Goal: Task Accomplishment & Management: Use online tool/utility

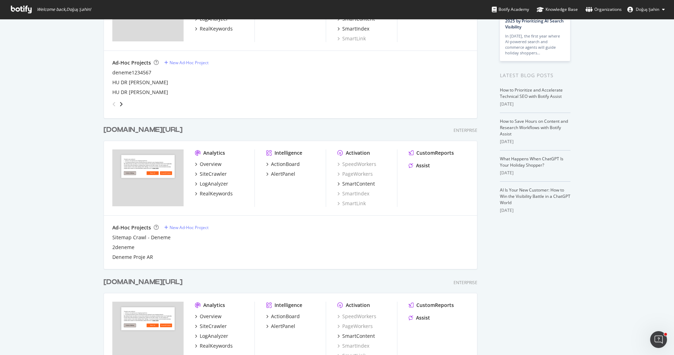
scroll to position [92, 0]
click at [221, 175] on div "SiteCrawler" at bounding box center [213, 175] width 27 height 7
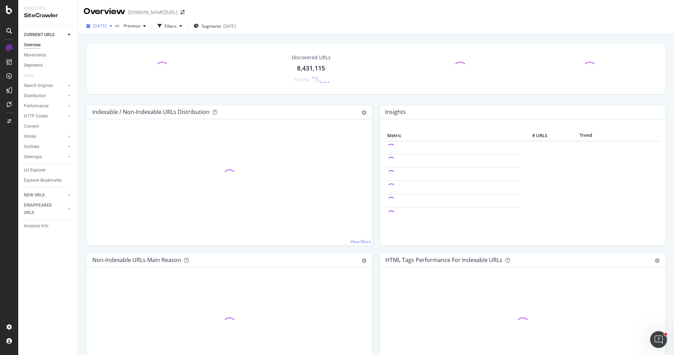
click at [107, 26] on span "2025 Sep. 19th" at bounding box center [100, 26] width 14 height 6
click at [177, 28] on div "Filters" at bounding box center [171, 26] width 12 height 6
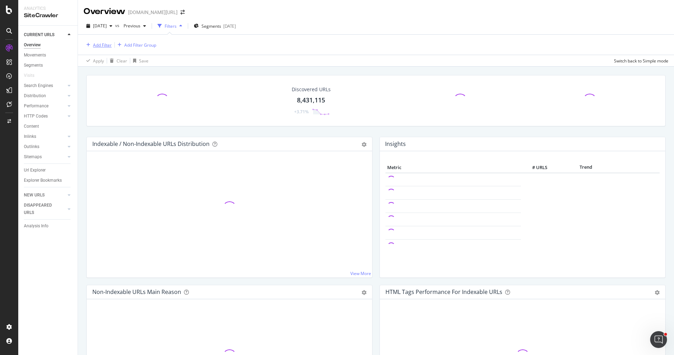
click at [101, 45] on div "Add Filter" at bounding box center [102, 45] width 19 height 6
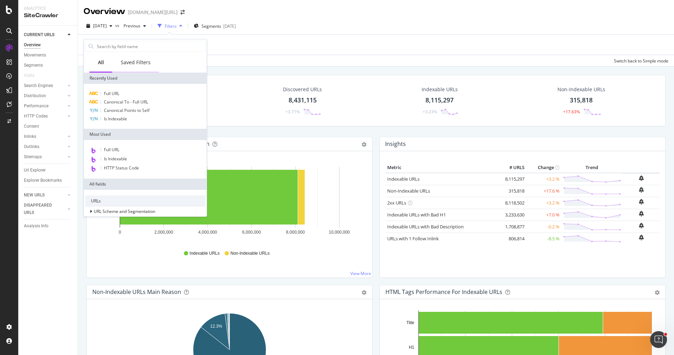
click at [135, 64] on div "Saved Filters" at bounding box center [136, 62] width 30 height 7
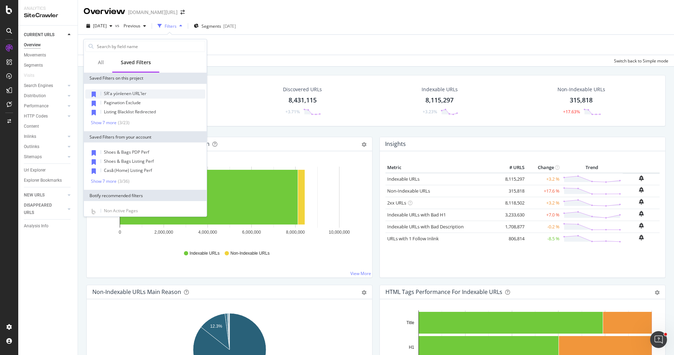
click at [133, 91] on span "SR'a yönlenen URL'ler" at bounding box center [125, 94] width 42 height 6
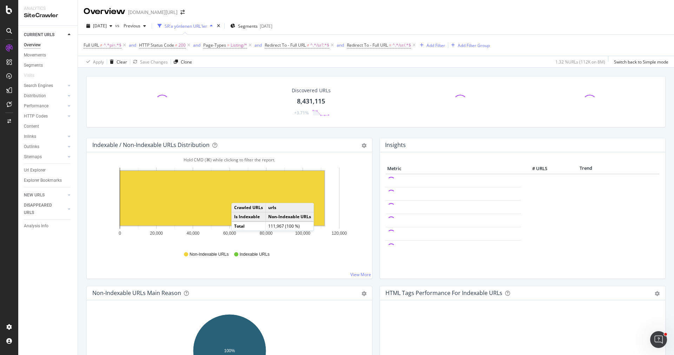
click at [238, 195] on rect "A chart." at bounding box center [222, 198] width 204 height 55
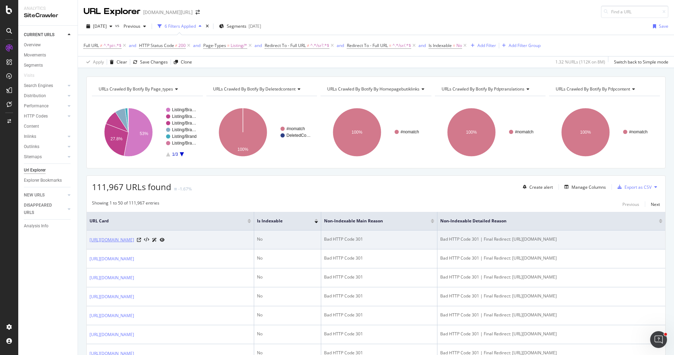
click at [134, 238] on link "[URL][DOMAIN_NAME]" at bounding box center [112, 240] width 45 height 7
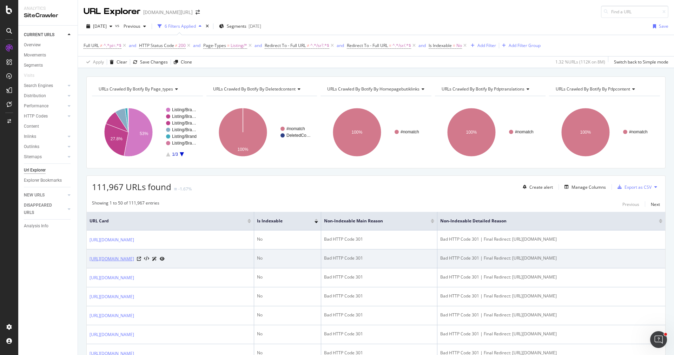
click at [134, 262] on link "[URL][DOMAIN_NAME]" at bounding box center [112, 259] width 45 height 7
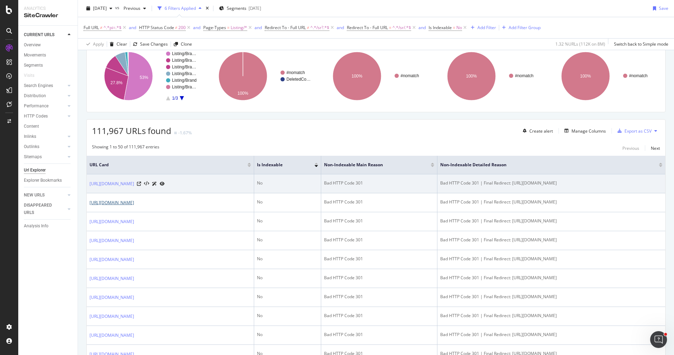
scroll to position [93, 0]
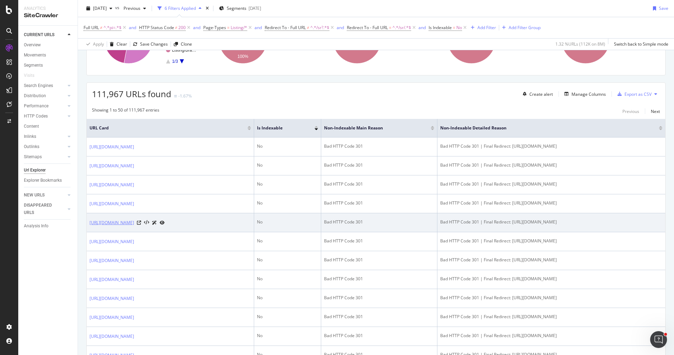
click at [134, 227] on link "[URL][DOMAIN_NAME]" at bounding box center [112, 223] width 45 height 7
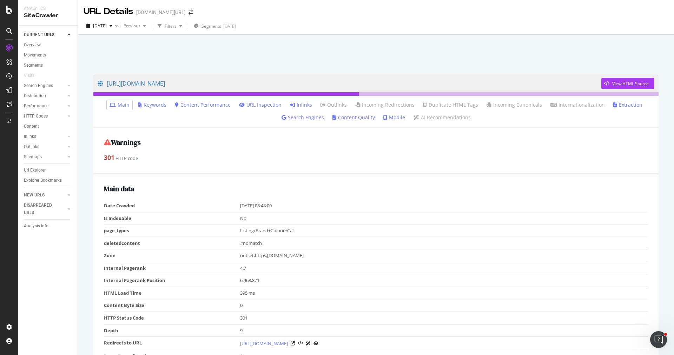
click at [303, 105] on link "Inlinks" at bounding box center [301, 105] width 22 height 7
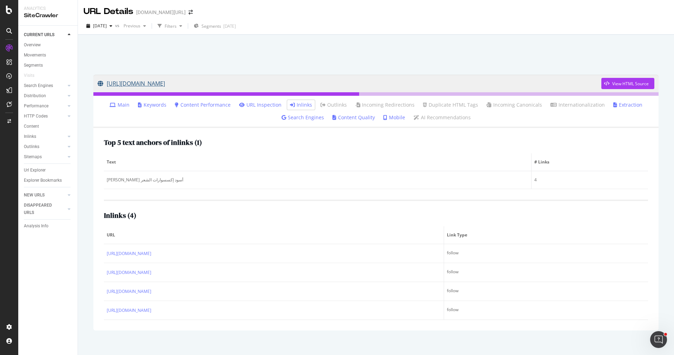
drag, startPoint x: 91, startPoint y: 81, endPoint x: 310, endPoint y: 82, distance: 219.9
click at [310, 82] on div "https://www.trendyol.com/ar/aker-black-hair-accessories-x-b661-r14-c101434 View…" at bounding box center [376, 203] width 580 height 270
copy link "https://www.trendyol.com/ar/aker-black-hair-accessories-x-b661-r14-c101434"
click at [32, 42] on div "Overview" at bounding box center [32, 44] width 17 height 7
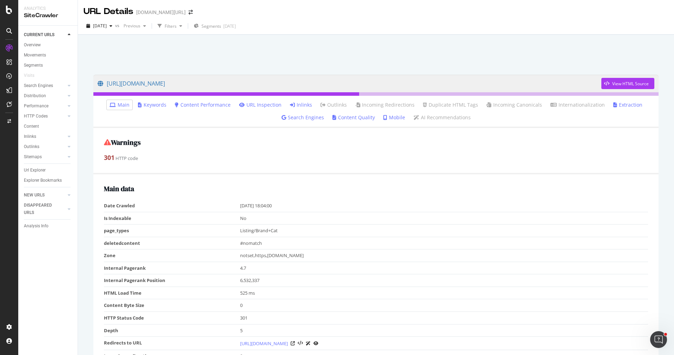
click at [305, 105] on link "Inlinks" at bounding box center [301, 105] width 22 height 7
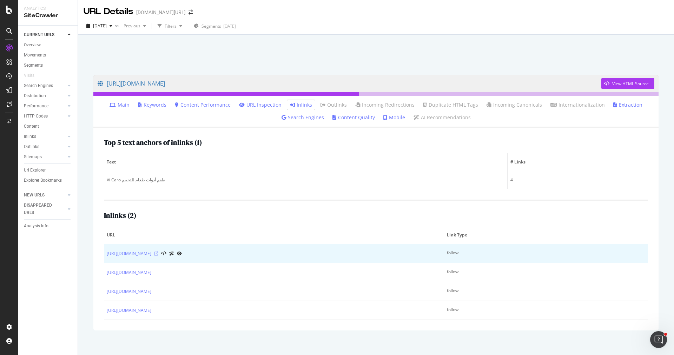
click at [158, 253] on icon at bounding box center [156, 254] width 4 height 4
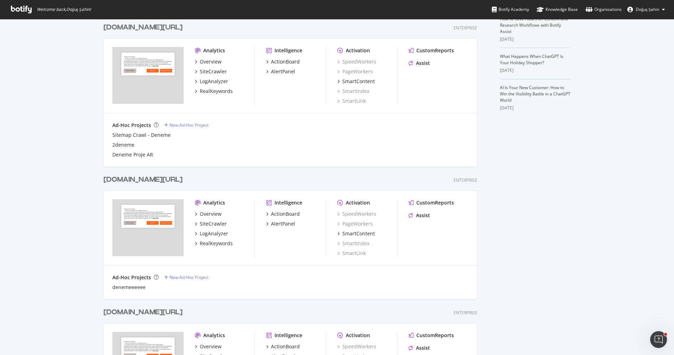
scroll to position [290, 0]
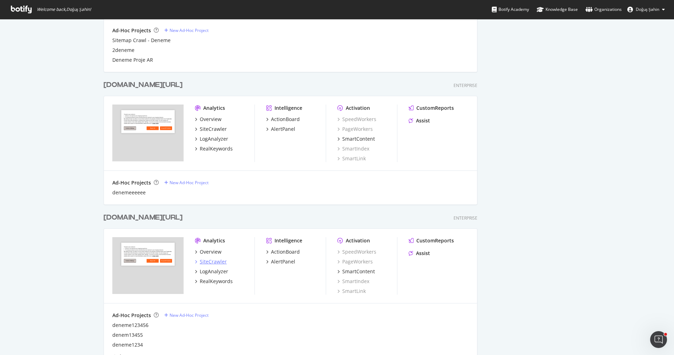
click at [216, 262] on div "SiteCrawler" at bounding box center [213, 261] width 27 height 7
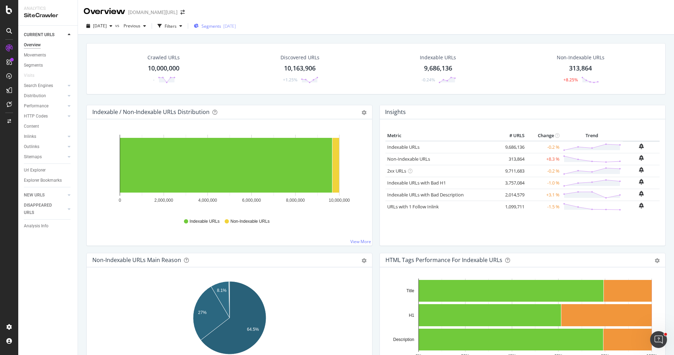
click at [214, 26] on div "Segments 2025-08-21" at bounding box center [215, 26] width 42 height 6
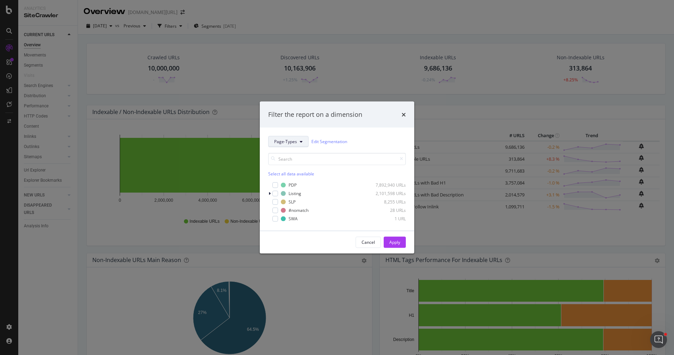
click at [289, 140] on span "Page-Types" at bounding box center [285, 142] width 23 height 6
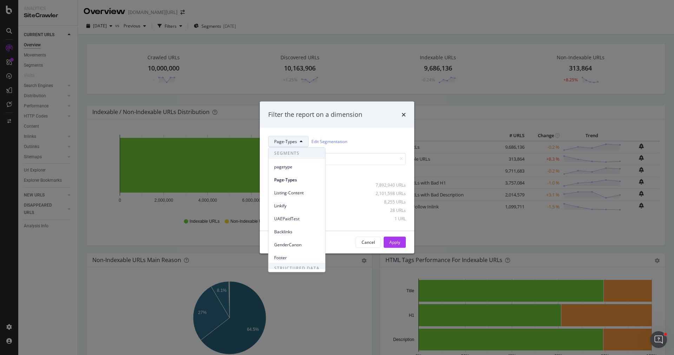
click at [361, 131] on div "Page-Types Edit Segmentation Select all data available PDP 7,892,940 URLs Listi…" at bounding box center [337, 178] width 155 height 103
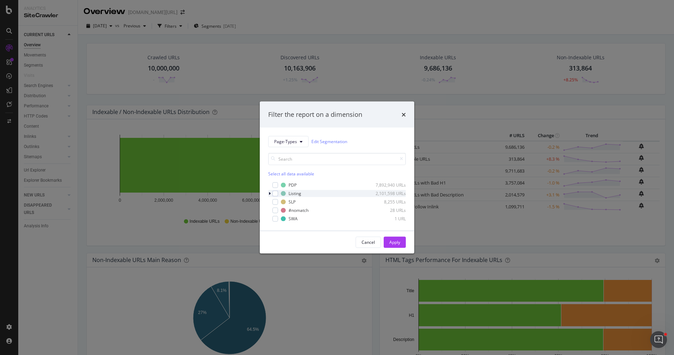
click at [271, 192] on div "modal" at bounding box center [270, 193] width 4 height 7
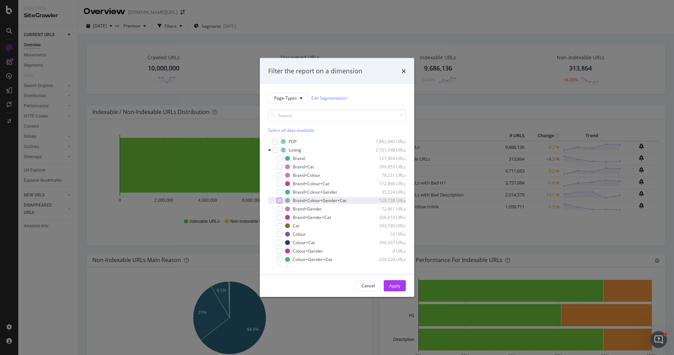
click at [278, 203] on div "modal" at bounding box center [280, 201] width 6 height 6
click at [393, 284] on div "Apply" at bounding box center [395, 286] width 11 height 6
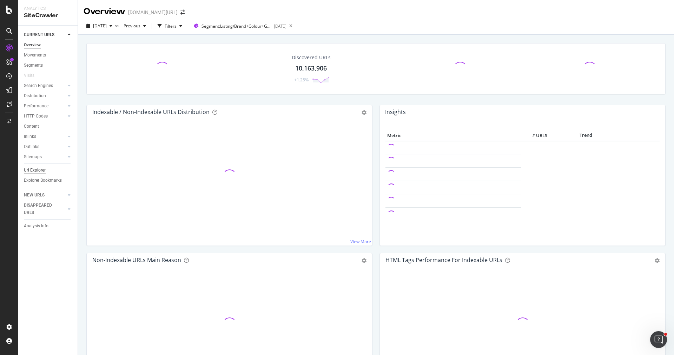
click at [34, 170] on div "Url Explorer" at bounding box center [35, 170] width 22 height 7
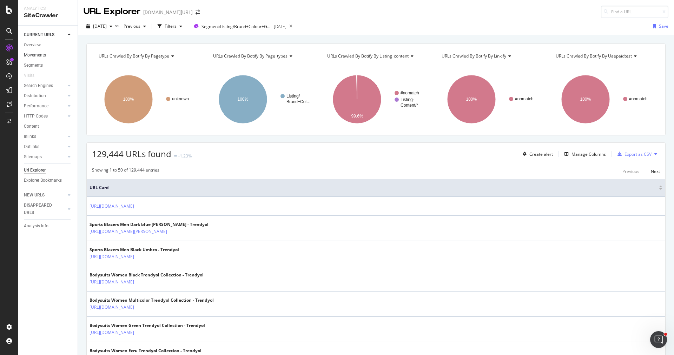
click at [43, 45] on link "Overview" at bounding box center [48, 44] width 49 height 7
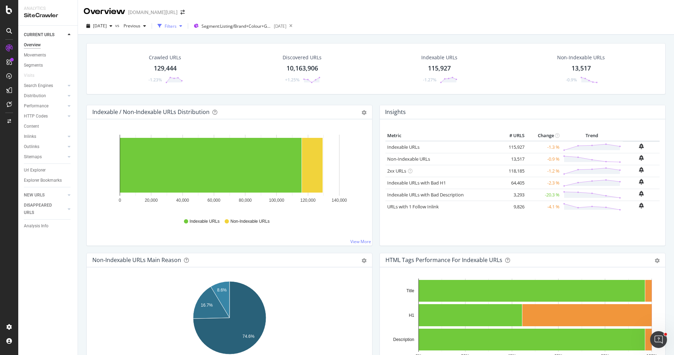
click at [177, 27] on div "Filters" at bounding box center [171, 26] width 12 height 6
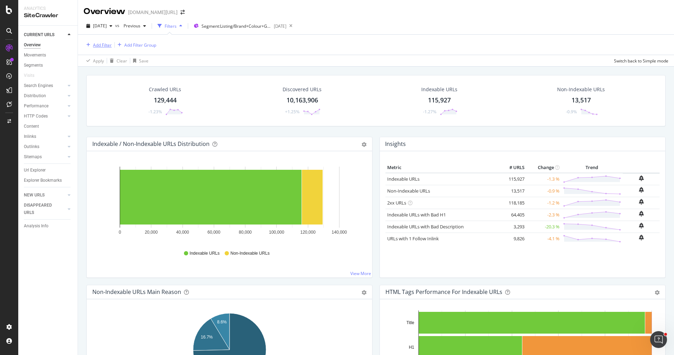
click at [94, 42] on div "Add Filter" at bounding box center [102, 45] width 19 height 6
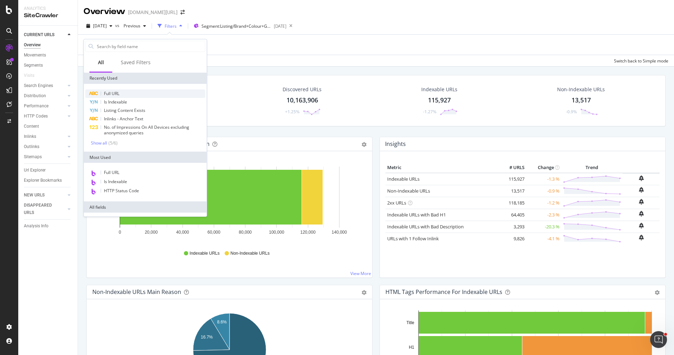
click at [116, 92] on span "Full URL" at bounding box center [111, 94] width 15 height 6
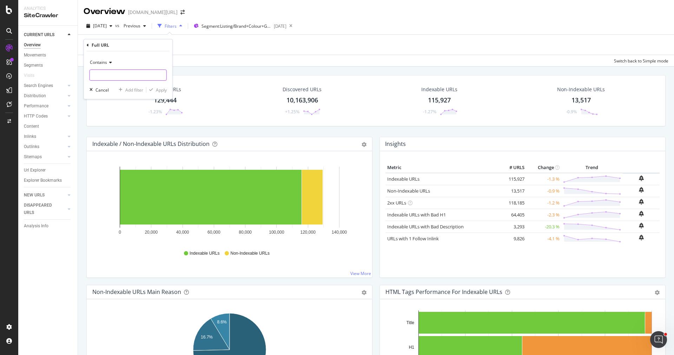
click at [116, 77] on input "text" at bounding box center [128, 75] width 77 height 11
type input "pi="
click at [105, 65] on div "Contains" at bounding box center [128, 62] width 77 height 11
click at [112, 140] on span "Doesn't contain" at bounding box center [108, 141] width 31 height 6
click at [157, 91] on div "Apply" at bounding box center [161, 90] width 11 height 6
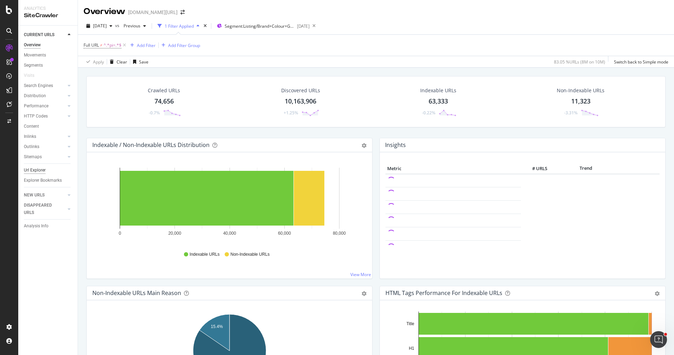
click at [41, 167] on div "Url Explorer" at bounding box center [35, 170] width 22 height 7
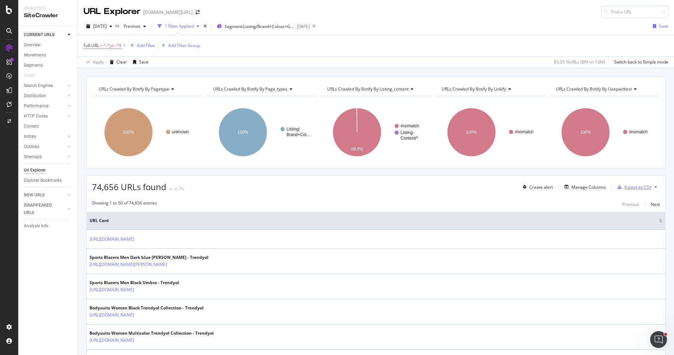
click at [625, 189] on div "Export as CSV" at bounding box center [633, 187] width 37 height 11
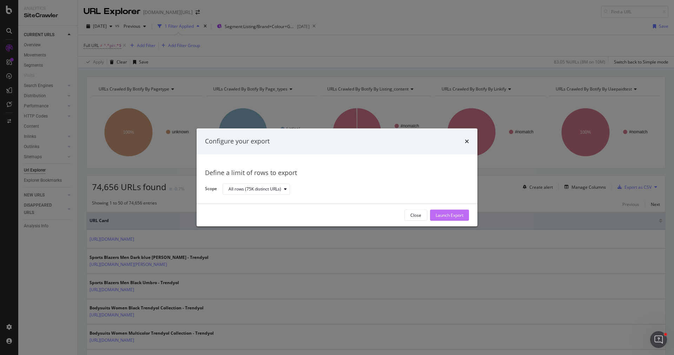
click at [447, 216] on div "Launch Export" at bounding box center [450, 215] width 28 height 6
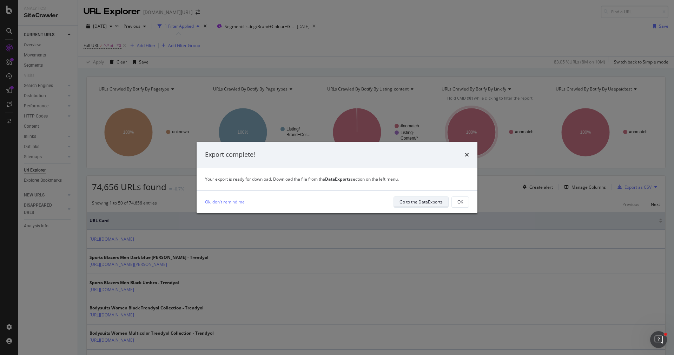
click at [418, 206] on div "Go to the DataExports" at bounding box center [421, 202] width 43 height 10
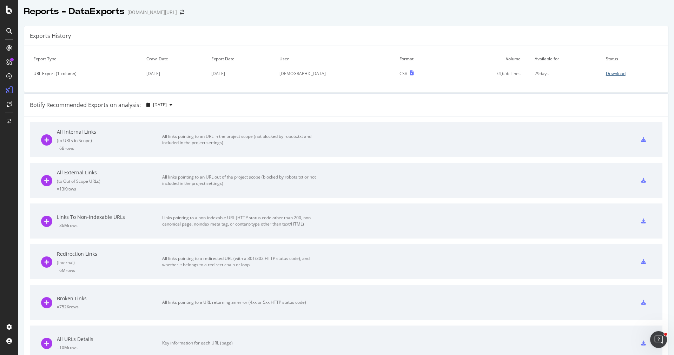
click at [609, 73] on div "Download" at bounding box center [616, 74] width 20 height 6
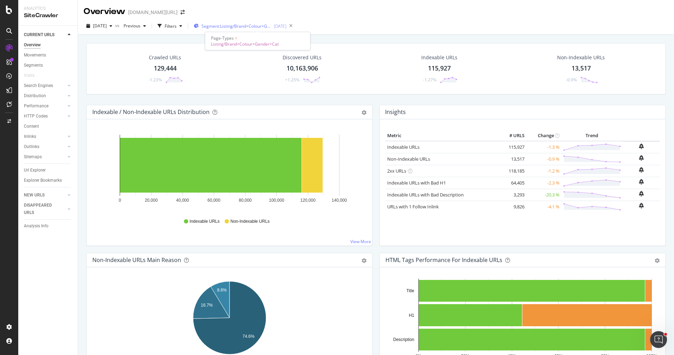
click at [287, 24] on div "[DATE]" at bounding box center [280, 26] width 13 height 6
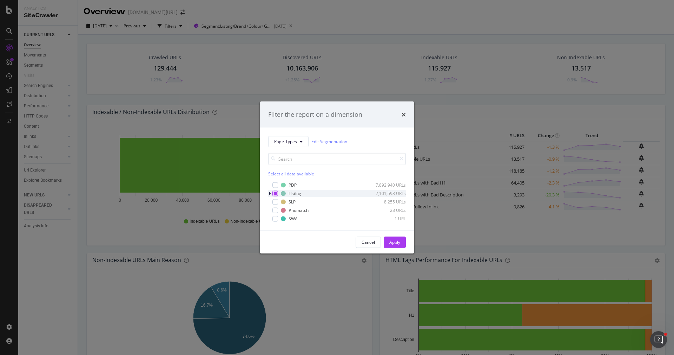
click at [276, 192] on icon "modal" at bounding box center [275, 194] width 3 height 4
drag, startPoint x: 393, startPoint y: 241, endPoint x: 340, endPoint y: 268, distance: 59.7
click at [393, 241] on div "Apply" at bounding box center [395, 243] width 11 height 6
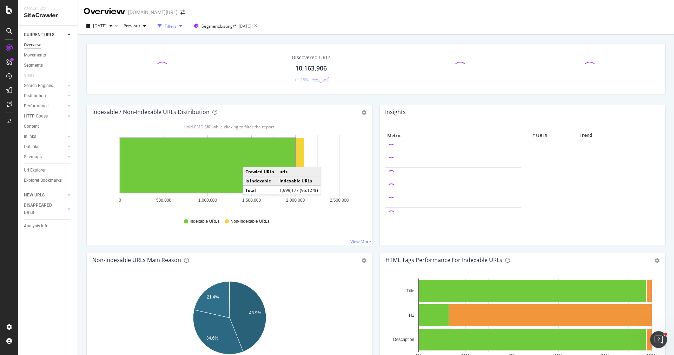
click at [183, 30] on div "Filters" at bounding box center [170, 26] width 30 height 11
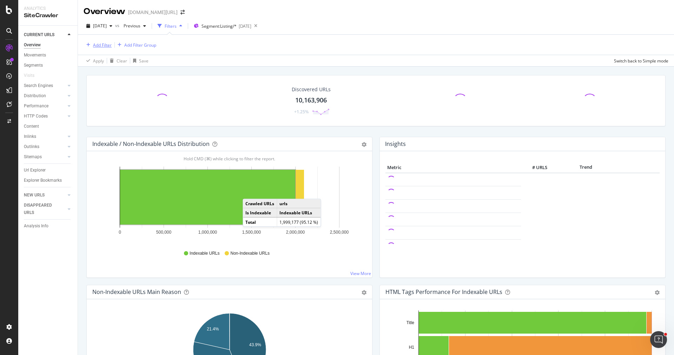
click at [108, 47] on div "Add Filter" at bounding box center [102, 45] width 19 height 6
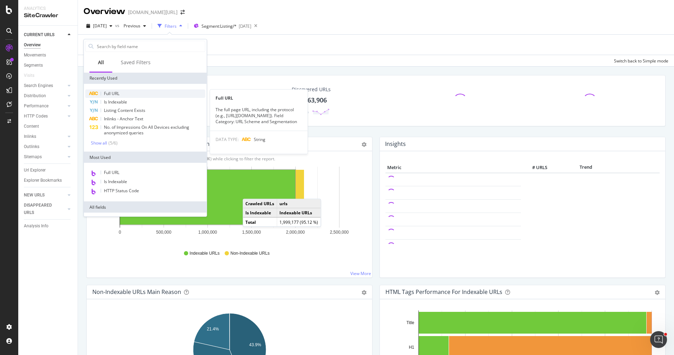
click at [115, 94] on span "Full URL" at bounding box center [111, 94] width 15 height 6
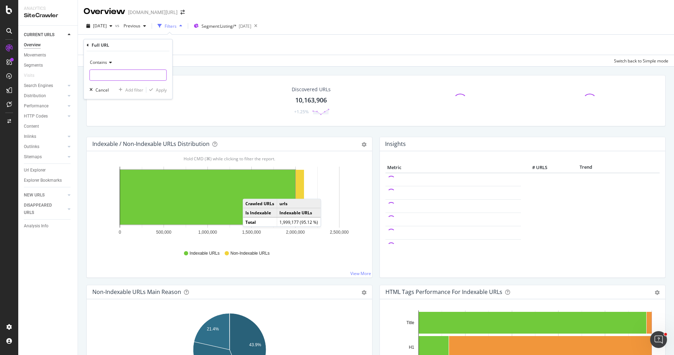
click at [120, 71] on input "text" at bounding box center [128, 75] width 77 height 11
click at [98, 59] on span "Contains" at bounding box center [98, 62] width 17 height 6
click at [120, 138] on span "Doesn't contain" at bounding box center [108, 141] width 31 height 6
click at [134, 76] on input "text" at bounding box center [128, 75] width 77 height 11
type input "pi="
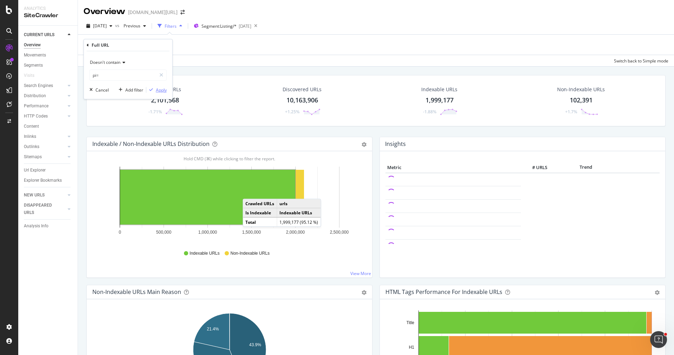
click at [164, 90] on div "Apply" at bounding box center [161, 90] width 11 height 6
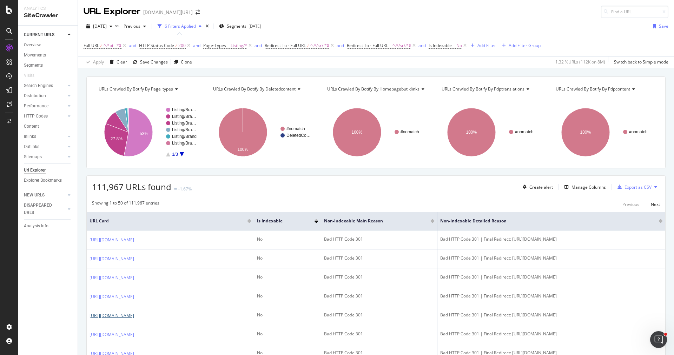
scroll to position [93, 0]
